Goal: Information Seeking & Learning: Check status

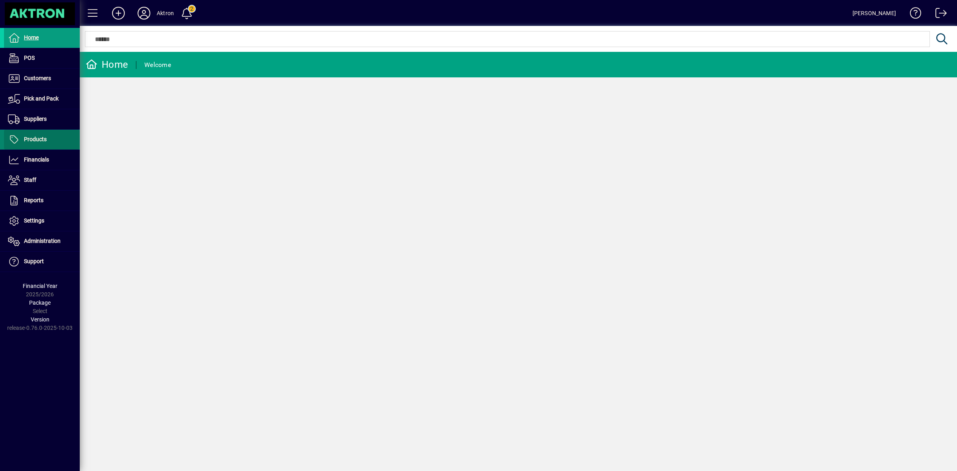
click at [31, 140] on span "Products" at bounding box center [35, 139] width 23 height 6
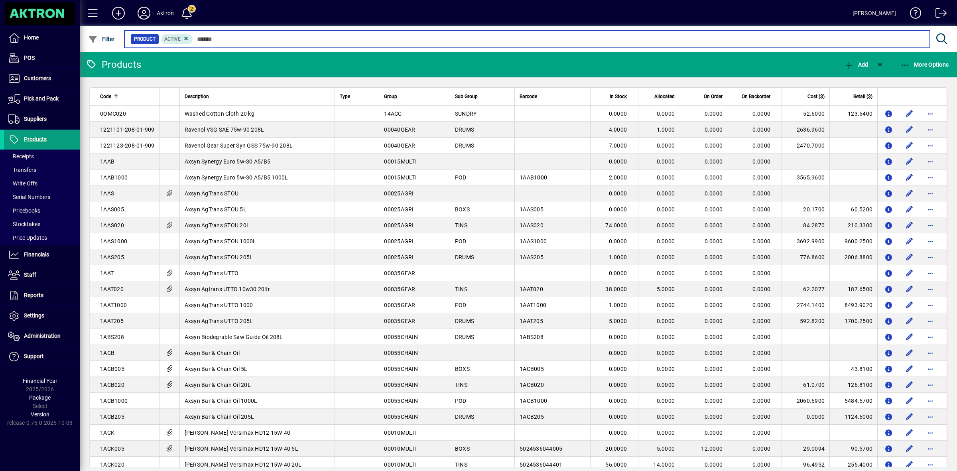
click at [212, 38] on input "text" at bounding box center [558, 38] width 730 height 11
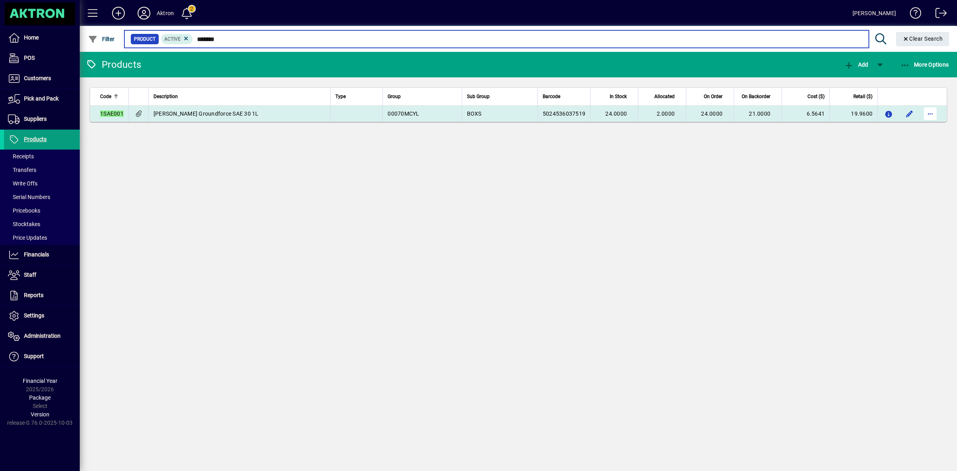
type input "*******"
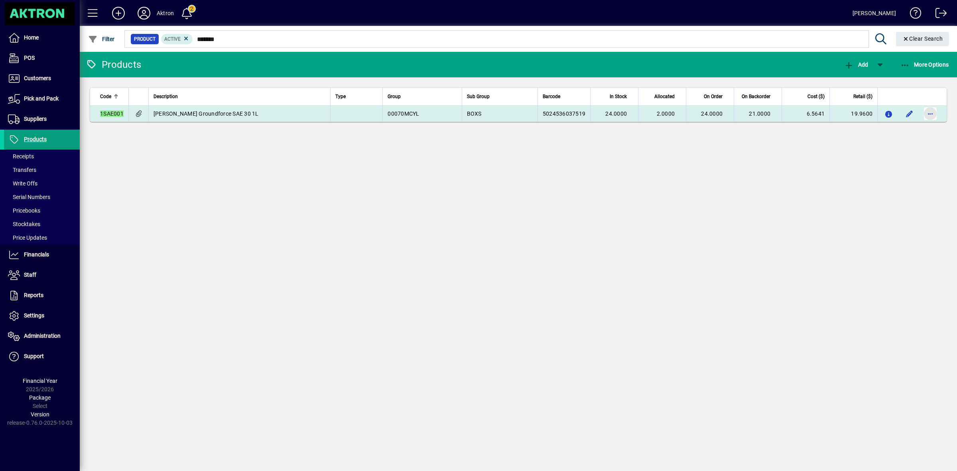
click at [936, 114] on span "button" at bounding box center [930, 113] width 19 height 19
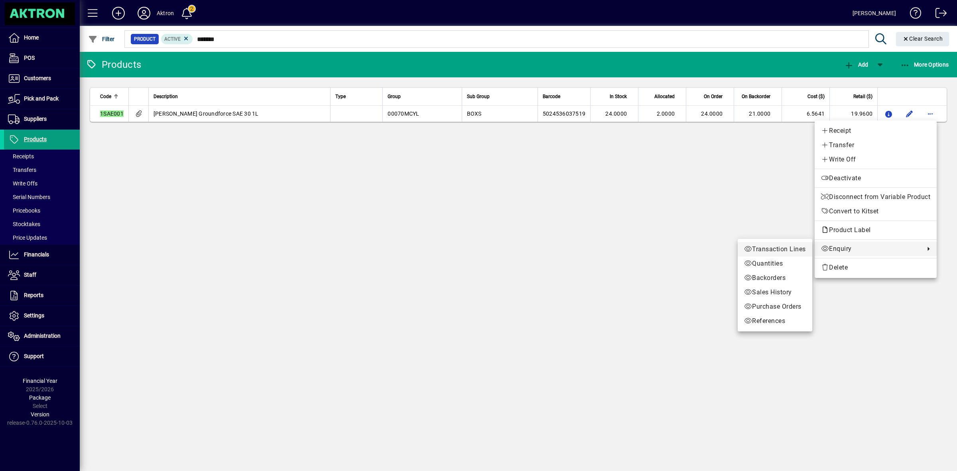
click at [784, 248] on span "Transaction Lines" at bounding box center [775, 249] width 62 height 10
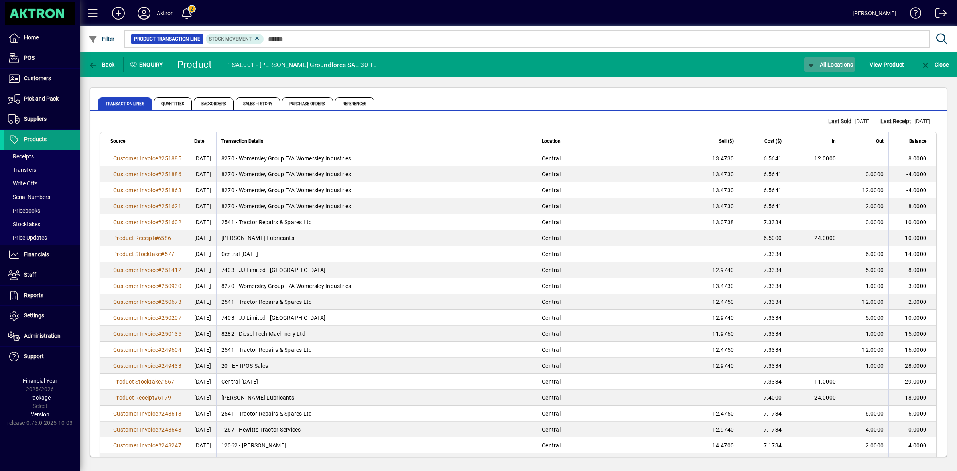
click at [834, 66] on span "All Locations" at bounding box center [829, 64] width 47 height 6
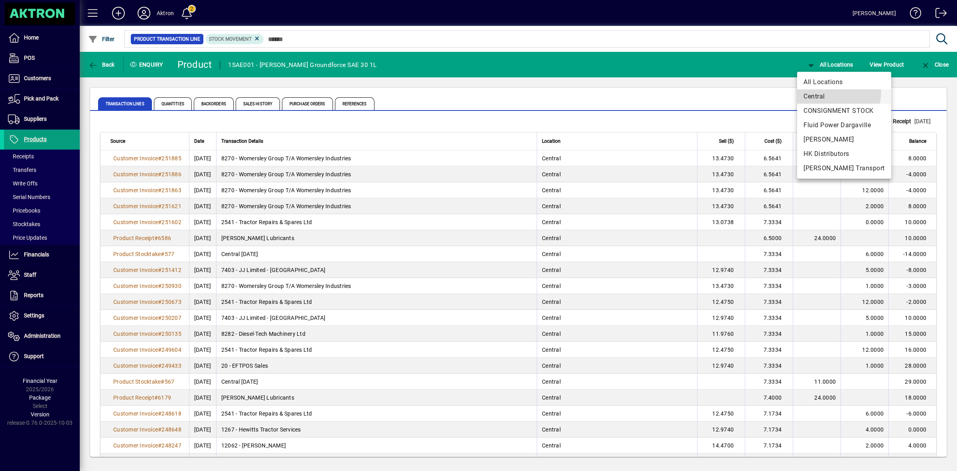
click at [823, 91] on button "Central" at bounding box center [844, 96] width 94 height 14
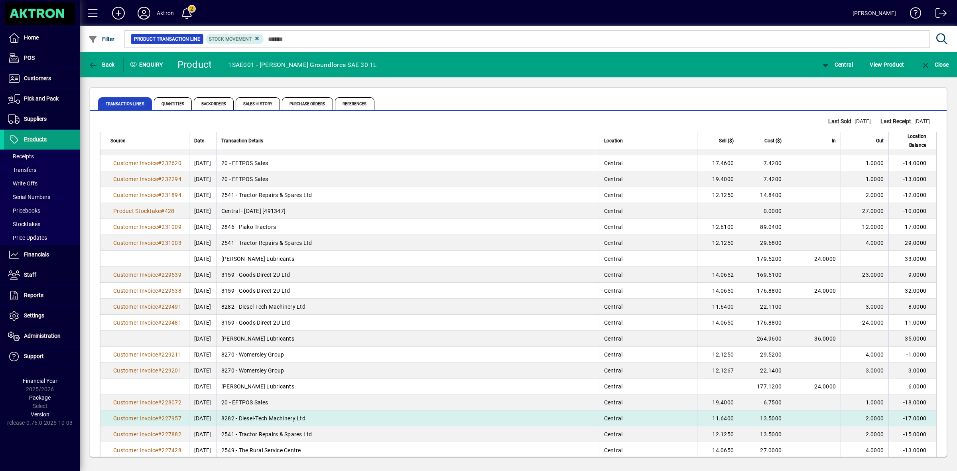
scroll to position [1321, 0]
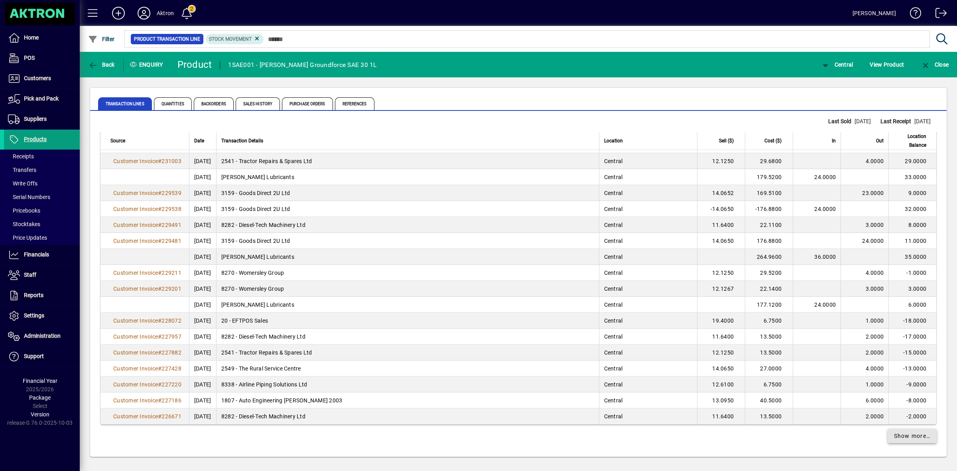
click at [900, 432] on span "Show more…" at bounding box center [912, 436] width 37 height 8
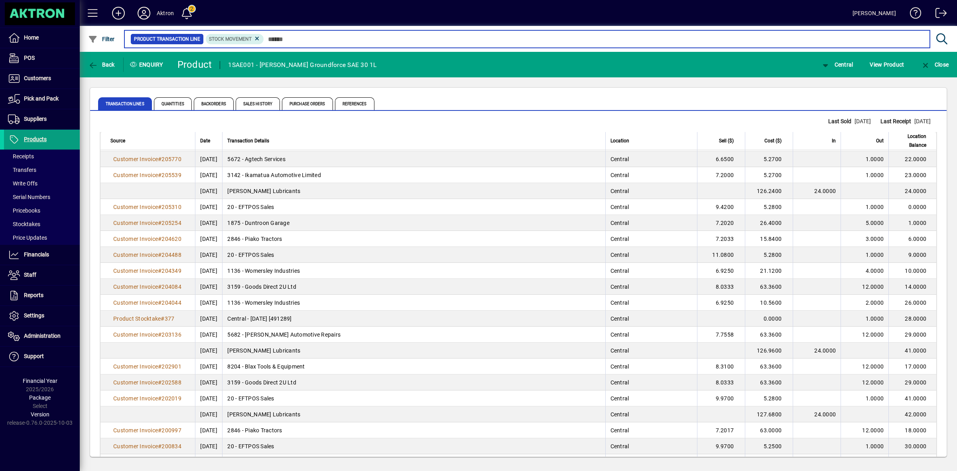
scroll to position [2916, 0]
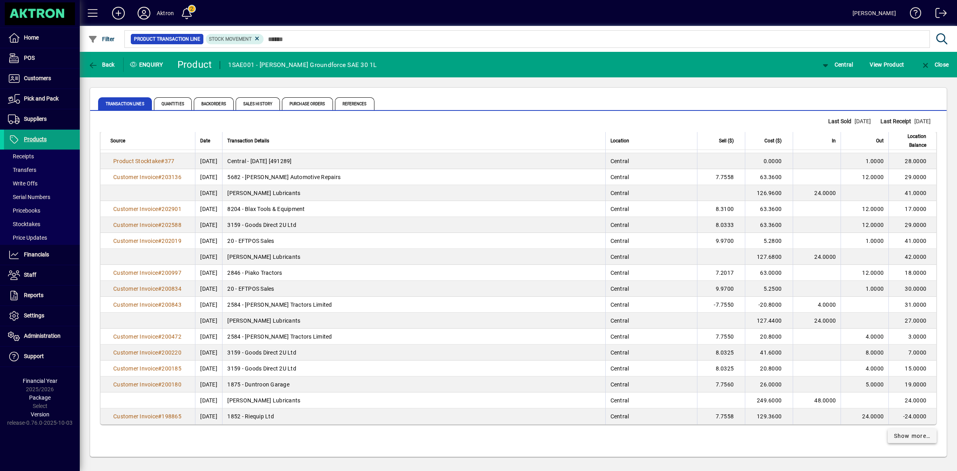
click at [903, 439] on span "Show more…" at bounding box center [912, 436] width 37 height 8
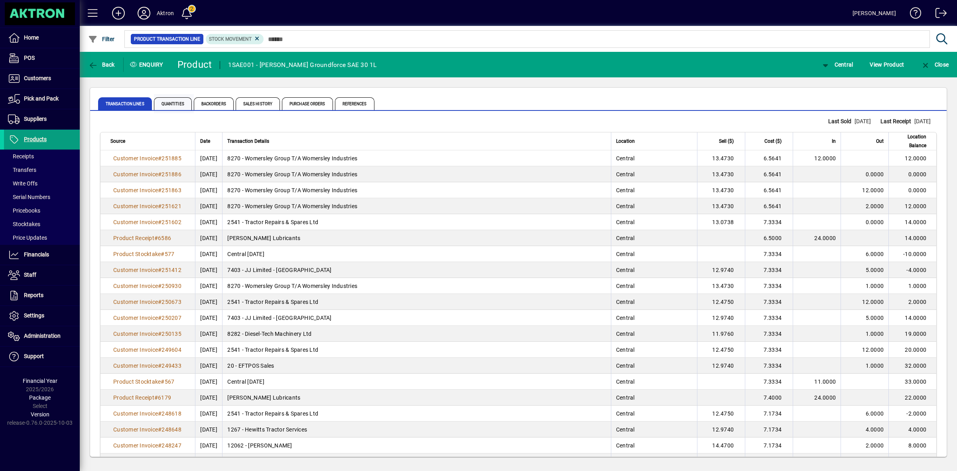
click at [179, 103] on span "Quantities" at bounding box center [173, 103] width 38 height 13
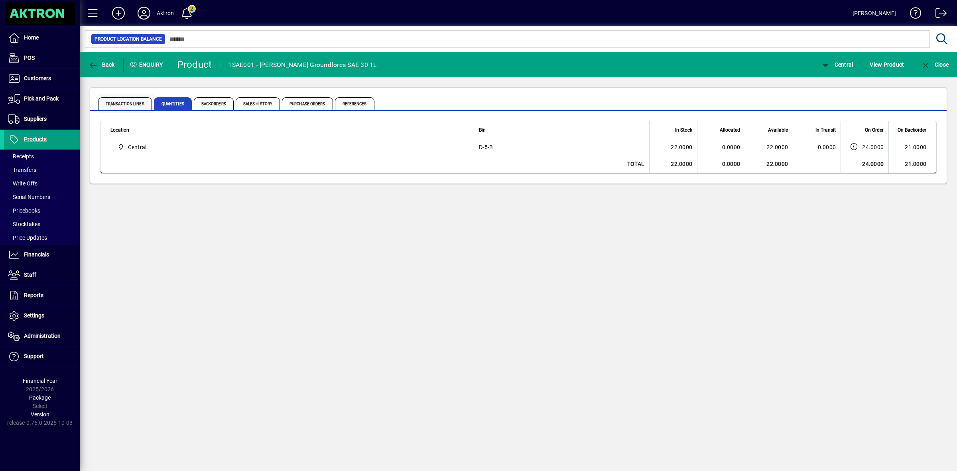
click at [133, 102] on span "Transaction Lines" at bounding box center [125, 103] width 54 height 13
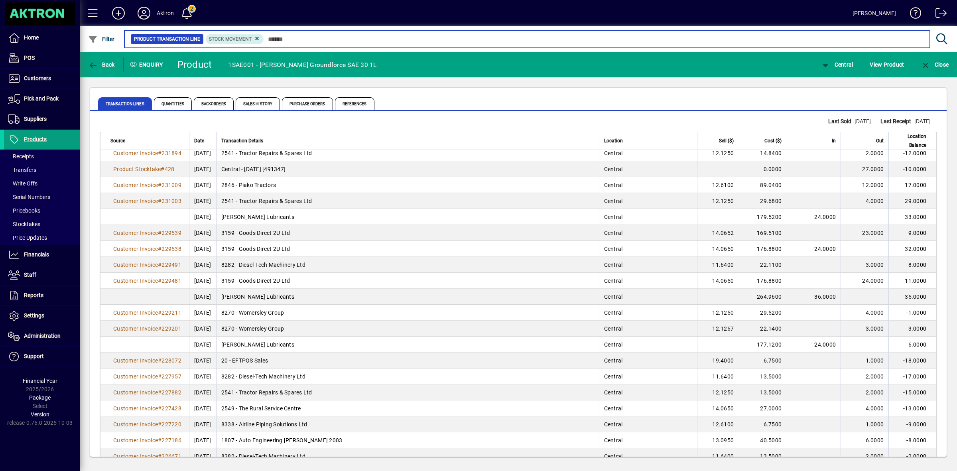
scroll to position [1321, 0]
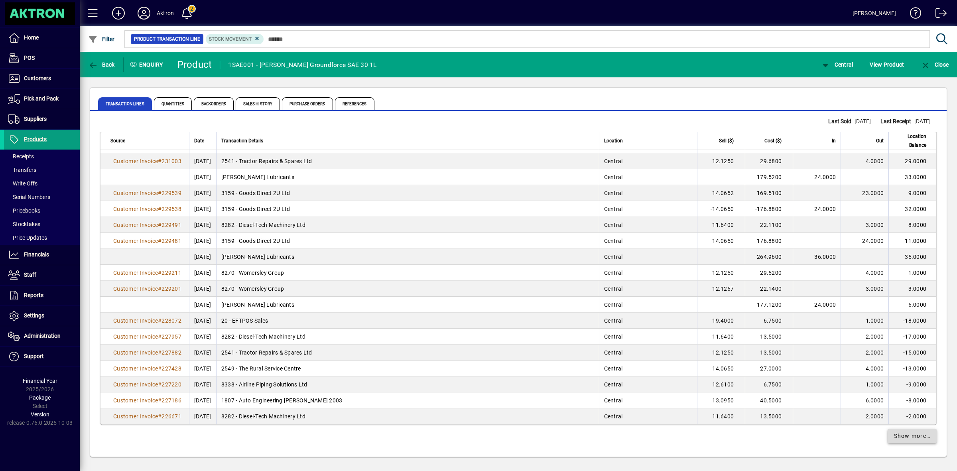
click at [905, 435] on span "Show more…" at bounding box center [912, 436] width 37 height 8
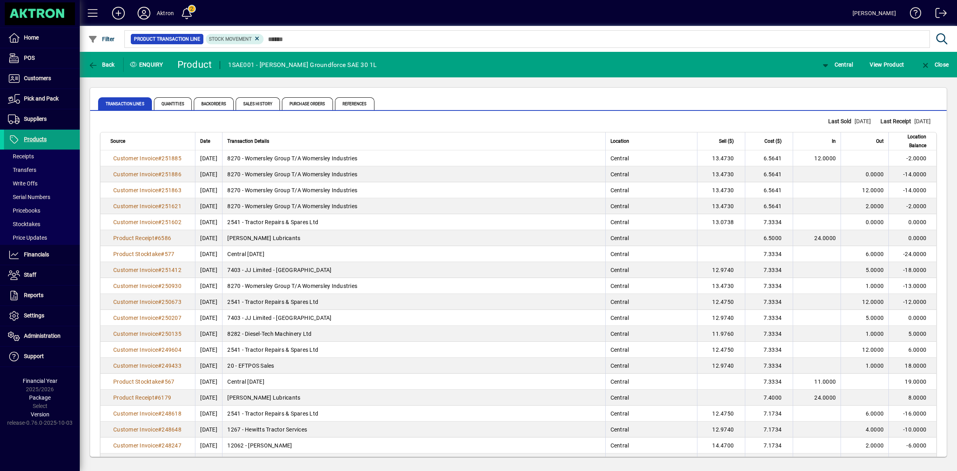
click at [762, 126] on app-product-transaction-list "Last Sold 14/10/2025 Last Receipt 06/10/2025 Source Date Transaction Details Lo…" at bounding box center [518, 284] width 856 height 346
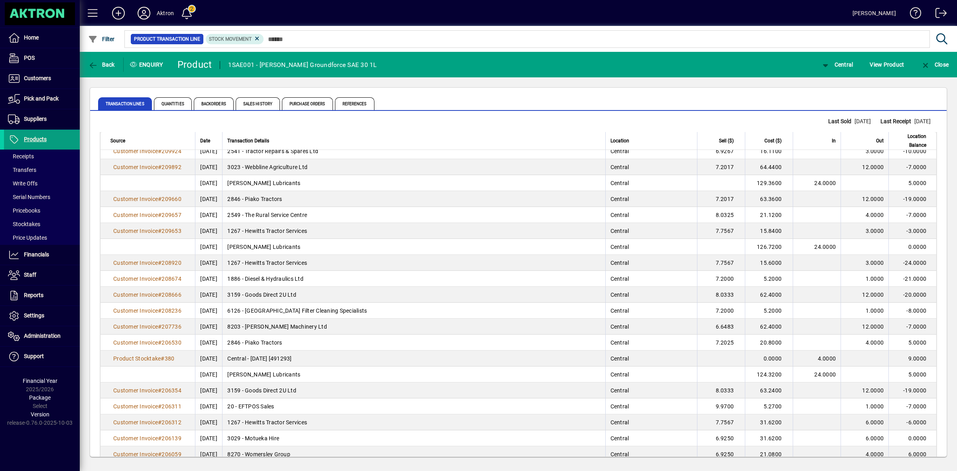
scroll to position [2916, 0]
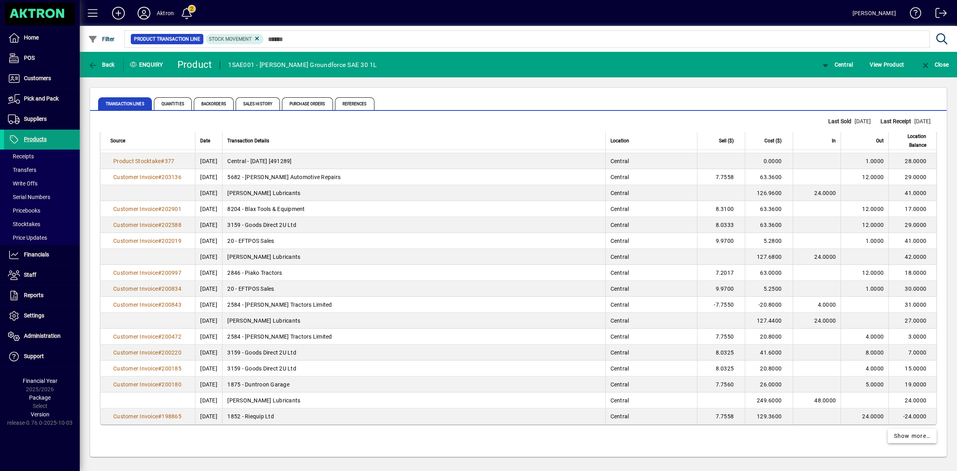
click at [914, 439] on span "Show more…" at bounding box center [912, 436] width 37 height 8
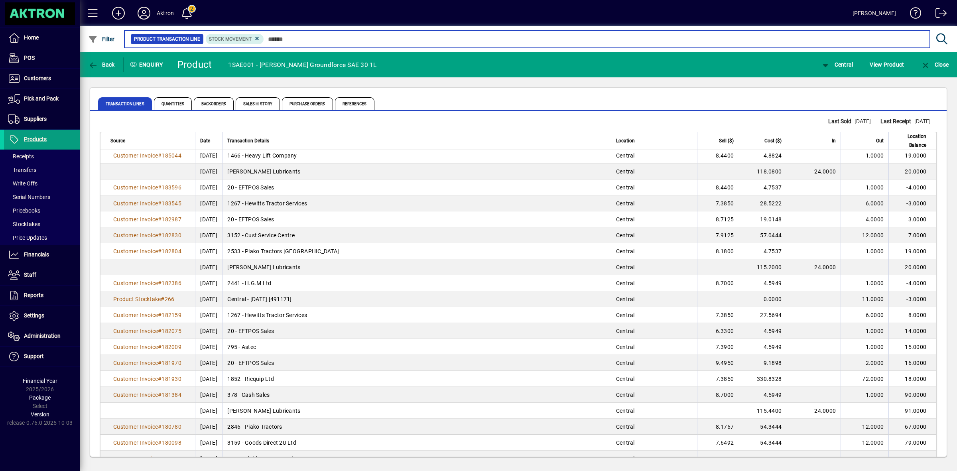
scroll to position [4511, 0]
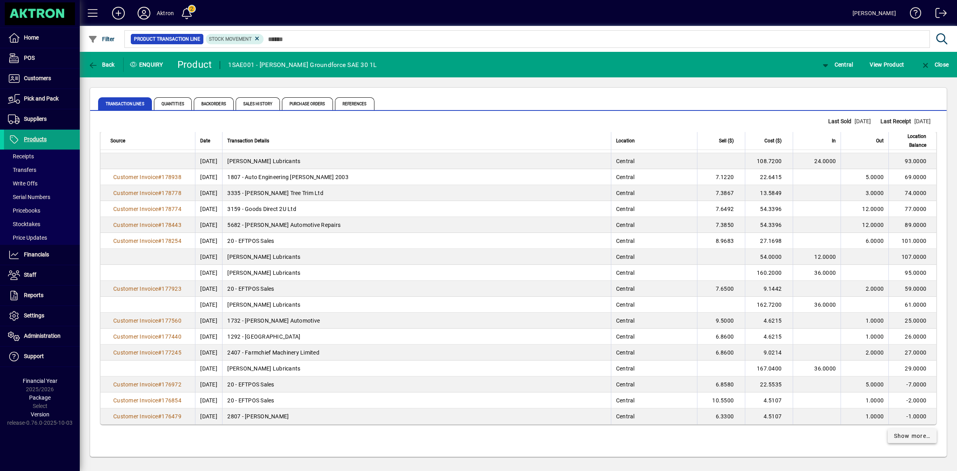
click at [912, 439] on span "Show more…" at bounding box center [912, 436] width 37 height 8
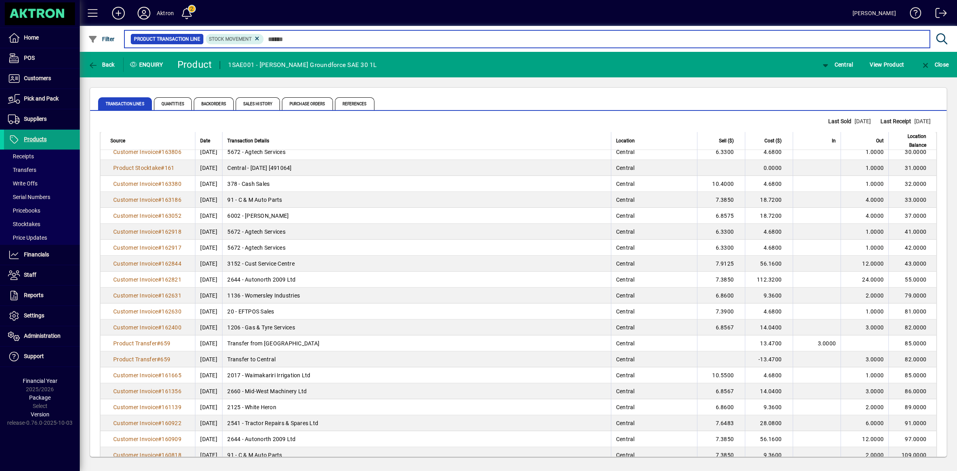
scroll to position [6105, 0]
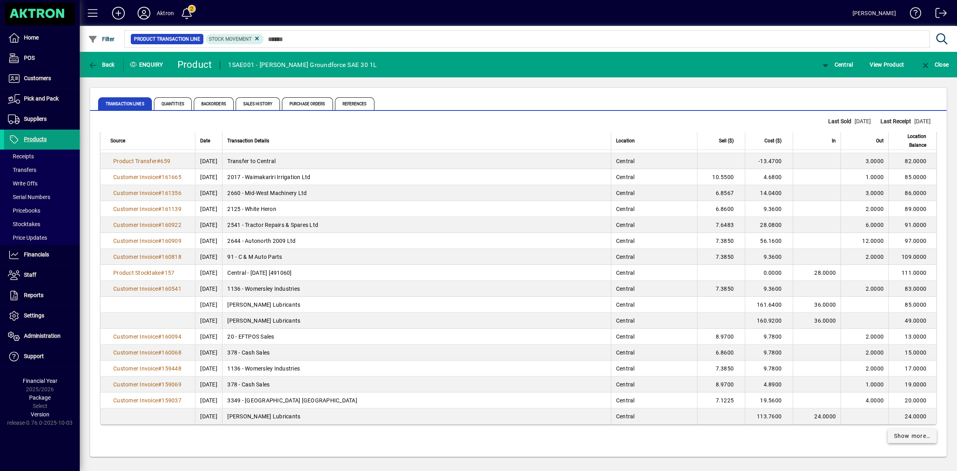
click at [918, 438] on span "Show more…" at bounding box center [912, 436] width 37 height 8
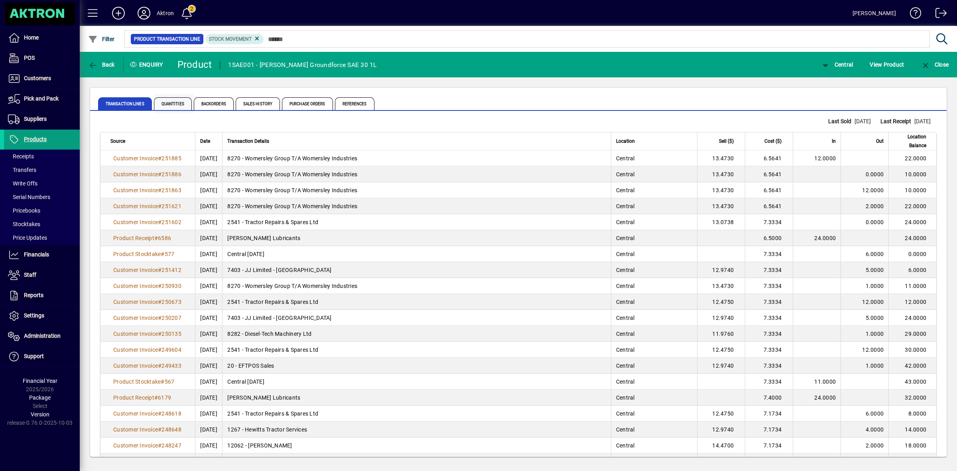
click at [170, 102] on span "Quantities" at bounding box center [173, 103] width 38 height 13
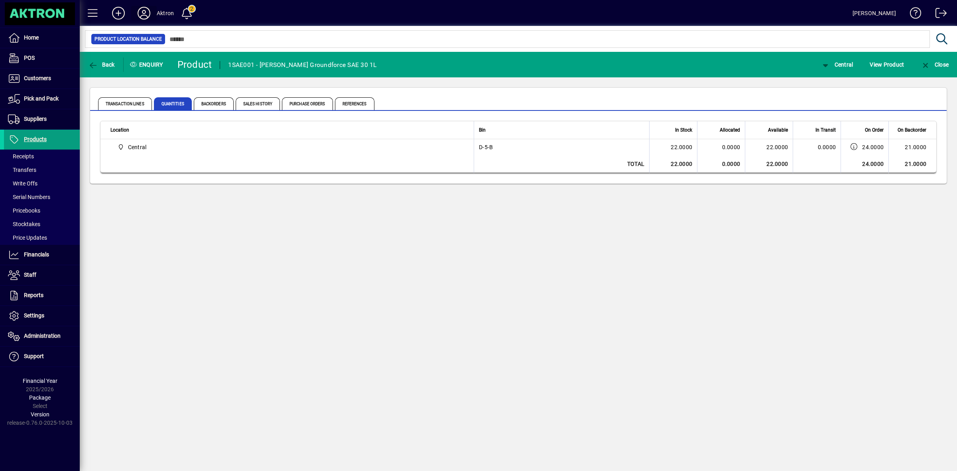
click at [152, 12] on icon at bounding box center [144, 13] width 16 height 13
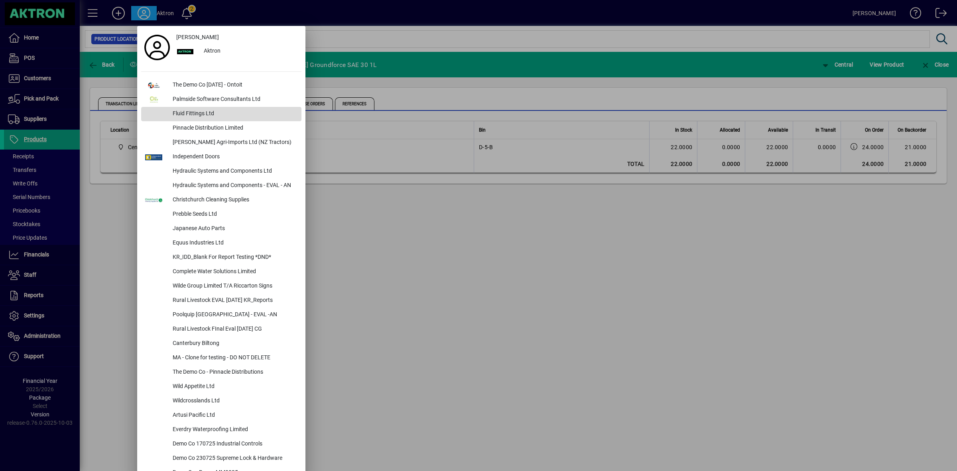
click at [196, 115] on div "Fluid Fittings Ltd" at bounding box center [233, 114] width 135 height 14
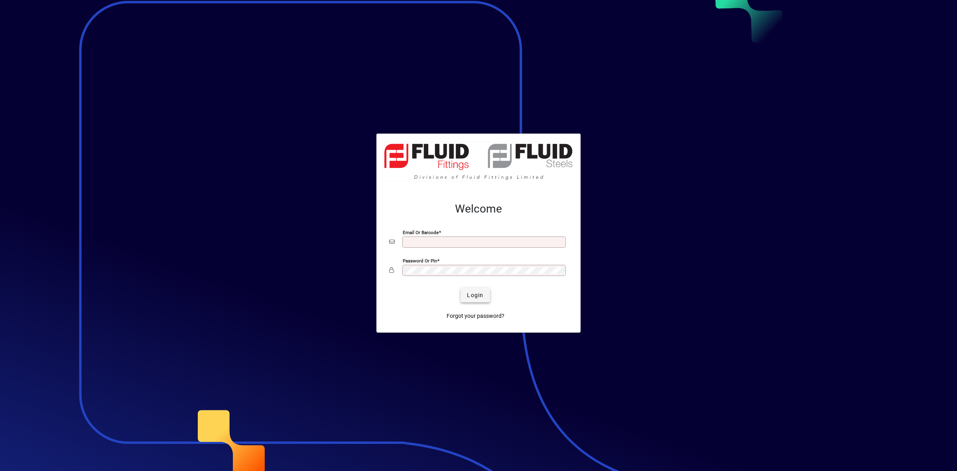
type input "**********"
click at [472, 293] on span "Login" at bounding box center [475, 295] width 16 height 8
